Goal: Find specific page/section: Find specific page/section

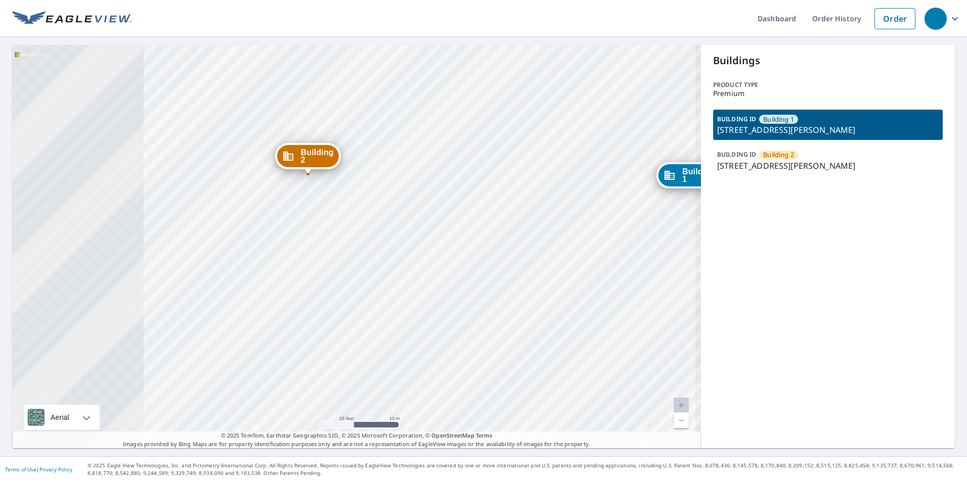
drag, startPoint x: 284, startPoint y: 232, endPoint x: 567, endPoint y: 232, distance: 283.1
click at [567, 232] on div "Building 2 23009 272nd Street Underwood, IA 51576 Building 1 23009 272nd Street…" at bounding box center [356, 246] width 689 height 403
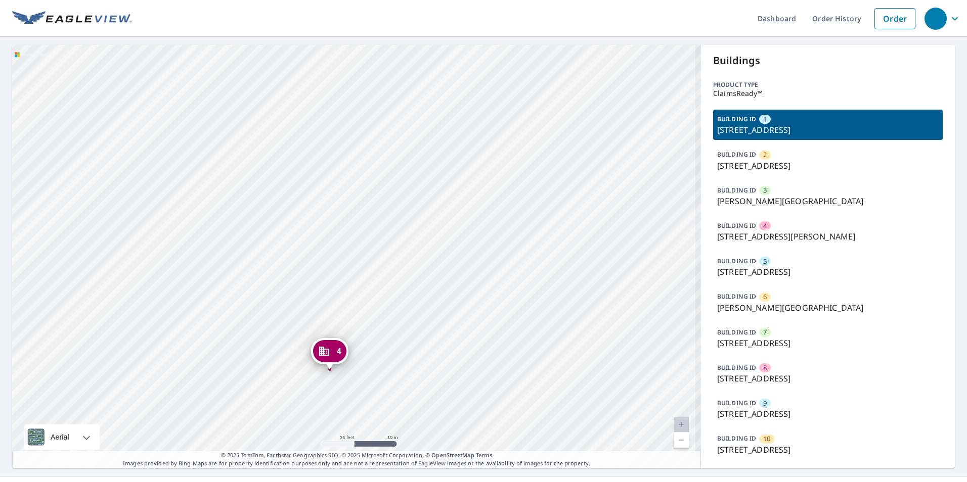
drag, startPoint x: 295, startPoint y: 252, endPoint x: 269, endPoint y: 195, distance: 62.0
click at [269, 196] on div "2 [STREET_ADDRESS][GEOGRAPHIC_DATA][STREET_ADDRESS][PERSON_NAME] 4 [STREET_ADDR…" at bounding box center [356, 256] width 689 height 423
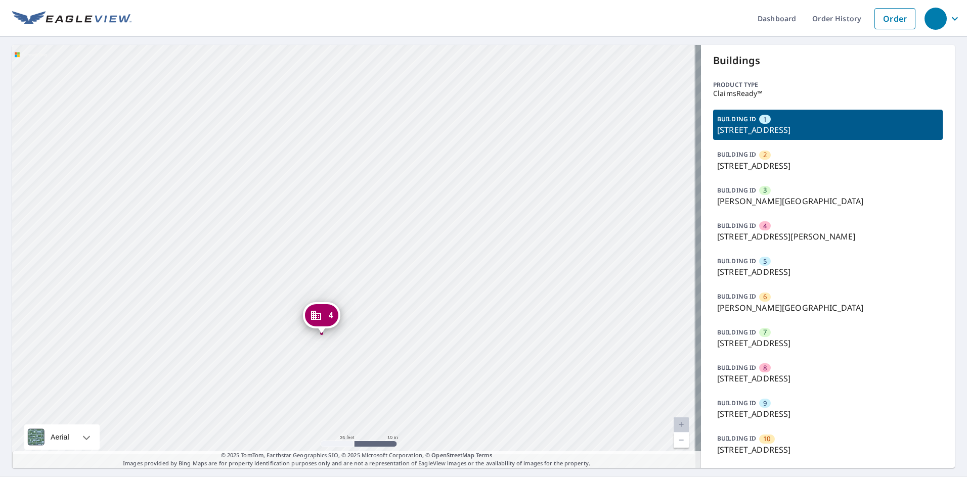
drag, startPoint x: 337, startPoint y: 352, endPoint x: 333, endPoint y: 323, distance: 30.0
click at [332, 323] on div "4" at bounding box center [321, 315] width 33 height 22
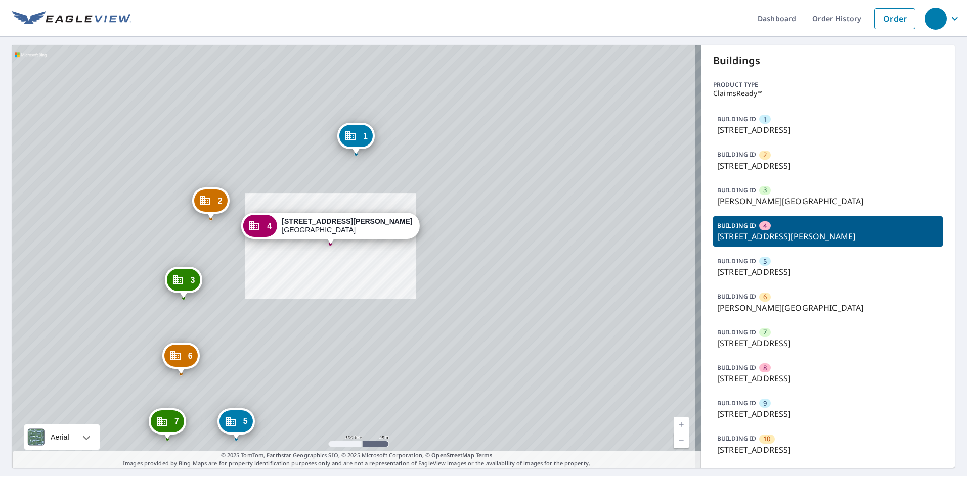
drag, startPoint x: 298, startPoint y: 293, endPoint x: 310, endPoint y: 263, distance: 32.4
click at [310, 264] on div "1 [STREET_ADDRESS] 2 [STREET_ADDRESS][GEOGRAPHIC_DATA][STREET_ADDRESS][PERSON_N…" at bounding box center [356, 256] width 689 height 423
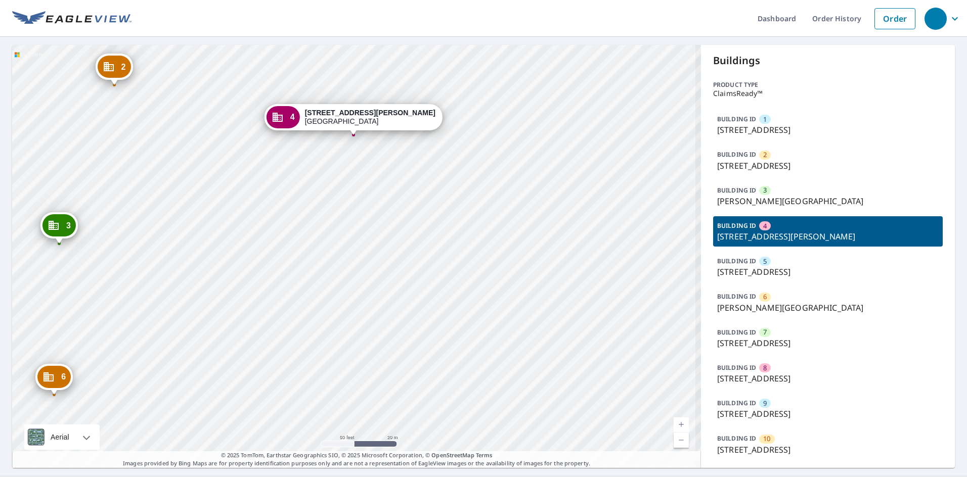
drag, startPoint x: 388, startPoint y: 267, endPoint x: 378, endPoint y: 322, distance: 55.0
click at [382, 310] on div "1 [STREET_ADDRESS] 2 [STREET_ADDRESS][GEOGRAPHIC_DATA][STREET_ADDRESS][PERSON_N…" at bounding box center [356, 256] width 689 height 423
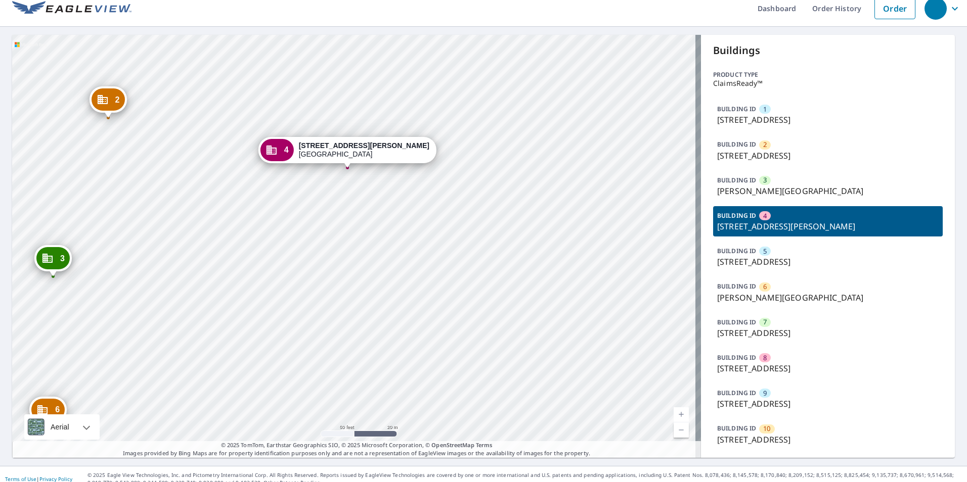
scroll to position [20, 0]
